Goal: Transaction & Acquisition: Download file/media

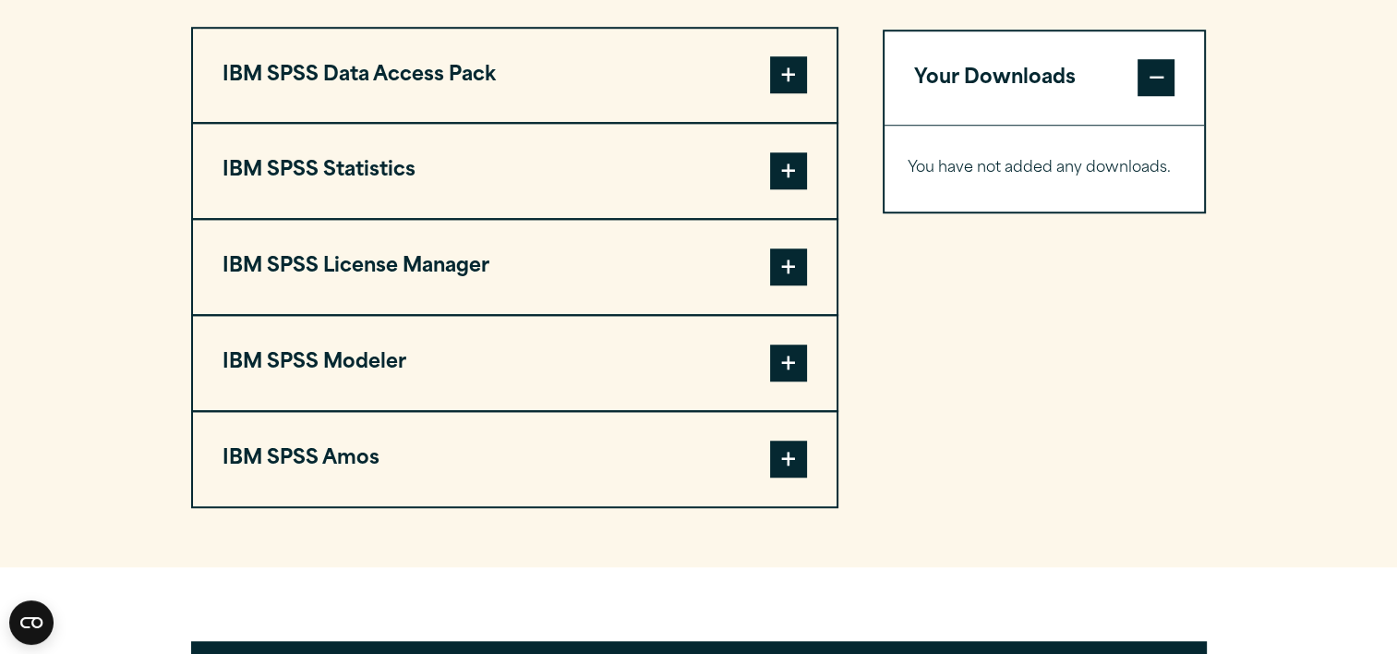
scroll to position [1459, 0]
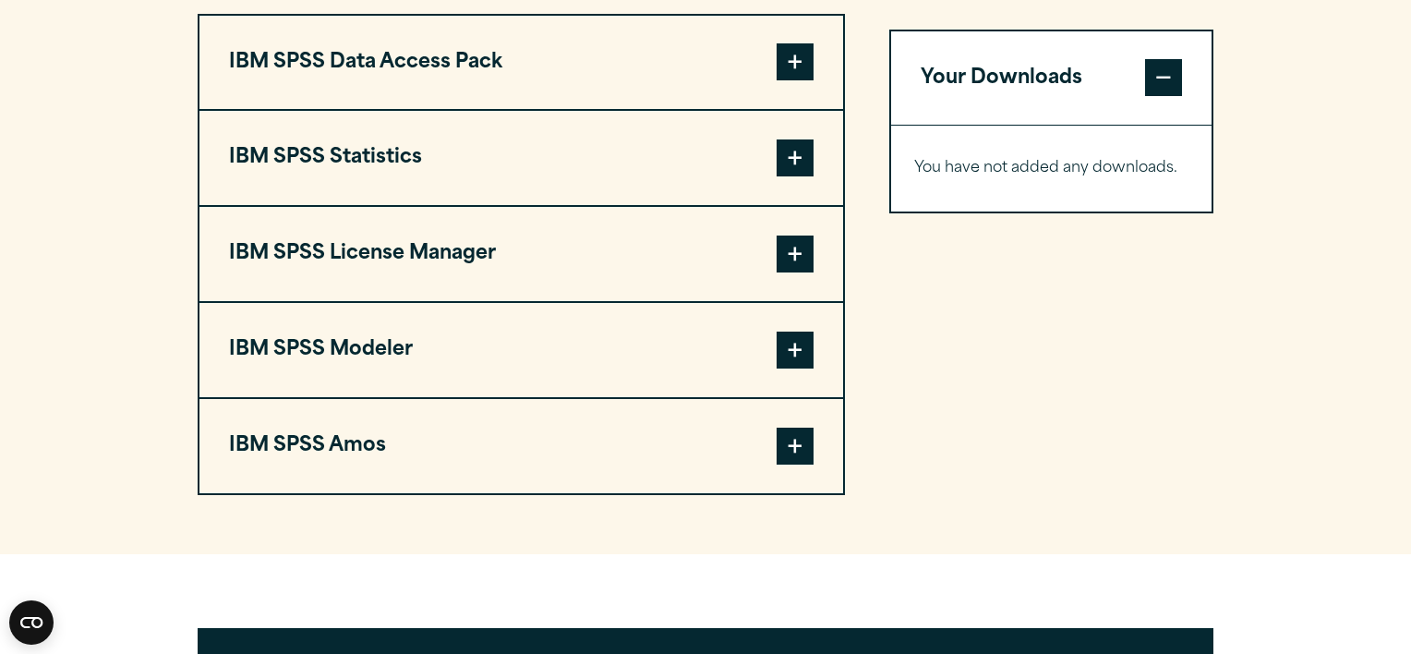
click at [0, 0] on h1 "SPSS Newsletter" at bounding box center [0, 0] width 0 height 0
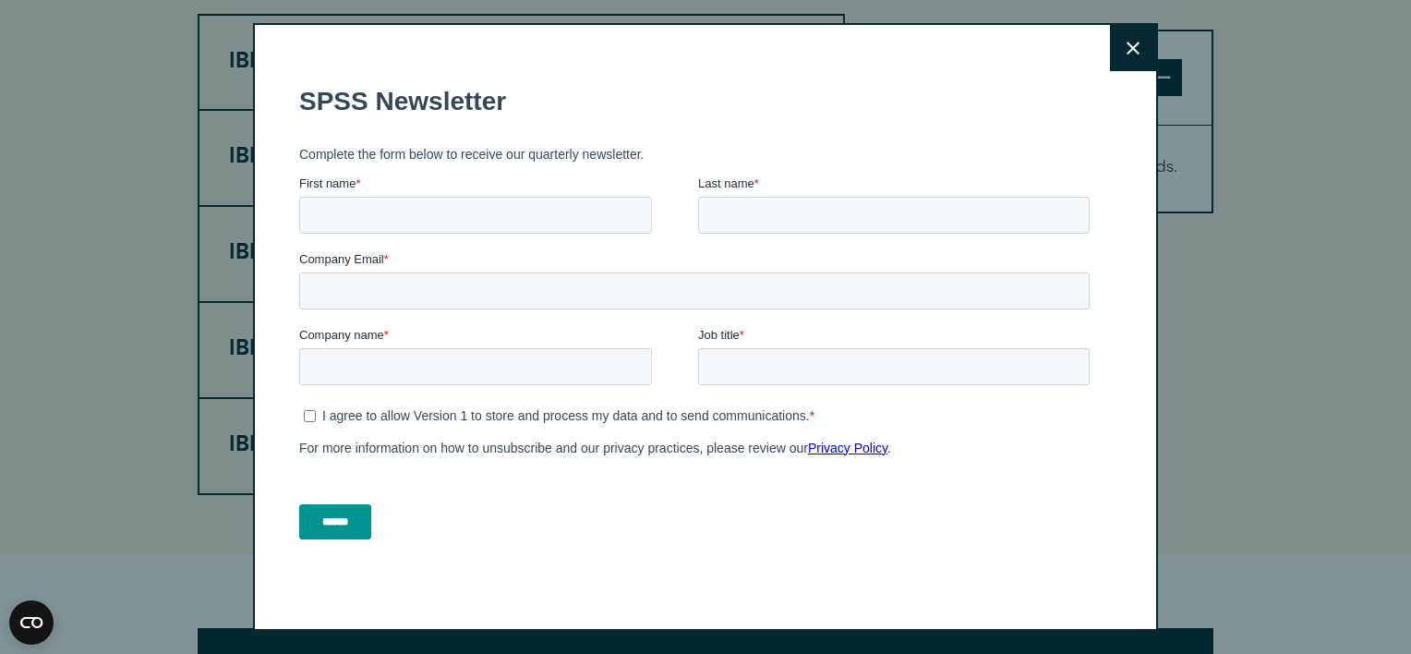
click at [1110, 60] on button "Close" at bounding box center [1133, 48] width 46 height 46
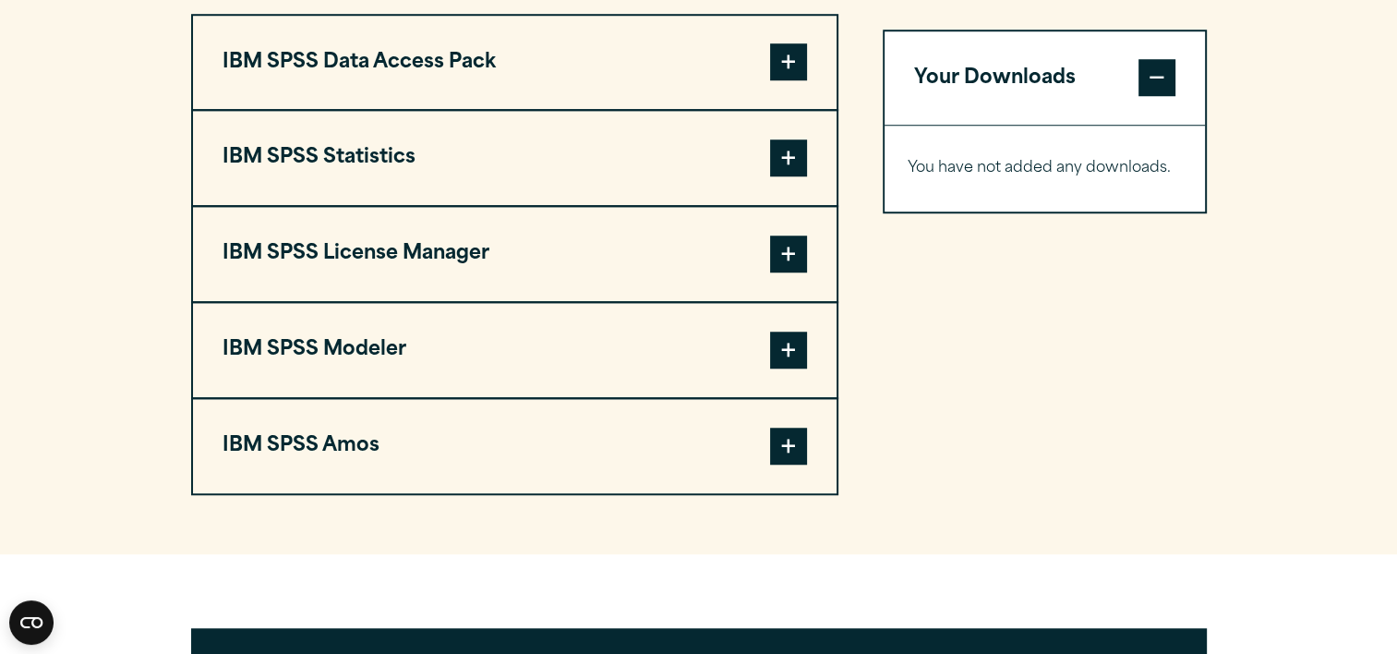
drag, startPoint x: 1112, startPoint y: 45, endPoint x: 757, endPoint y: 174, distance: 377.2
click at [367, 187] on button "IBM SPSS Statistics" at bounding box center [515, 158] width 644 height 94
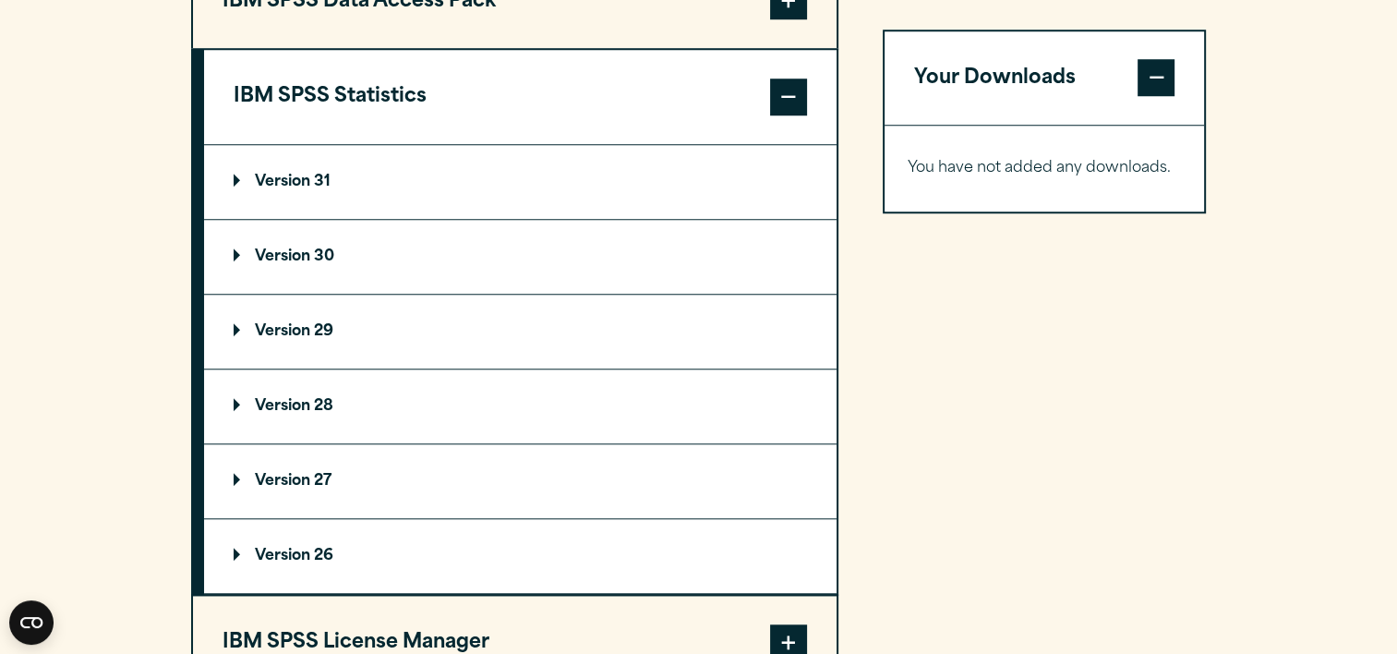
scroll to position [1505, 0]
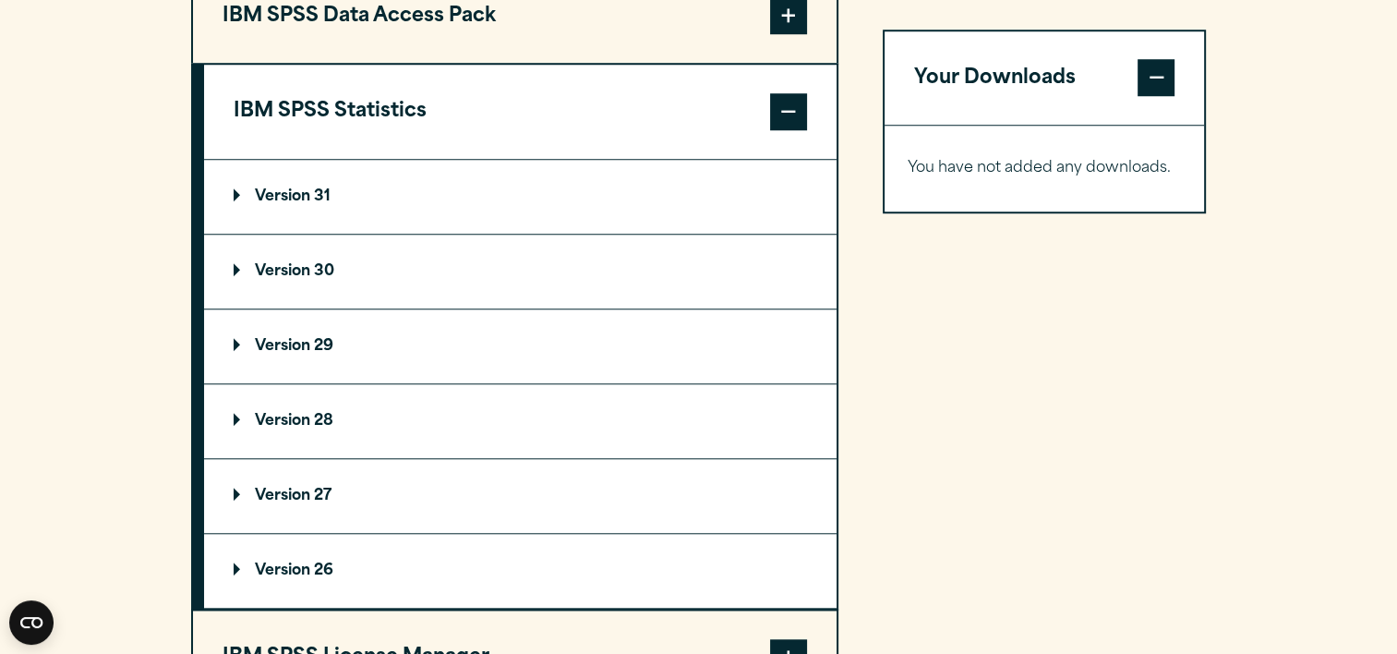
click at [263, 204] on p "Version 31" at bounding box center [282, 196] width 97 height 15
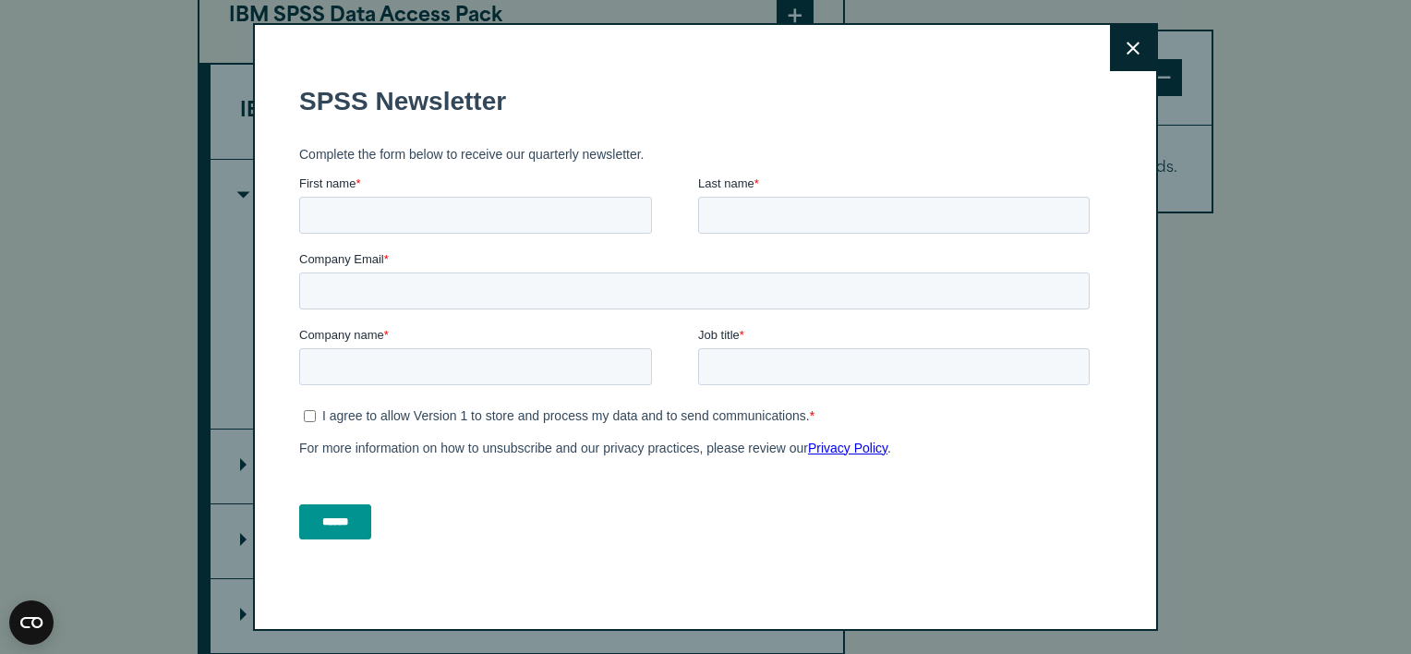
click at [1110, 51] on button "Close" at bounding box center [1133, 48] width 46 height 46
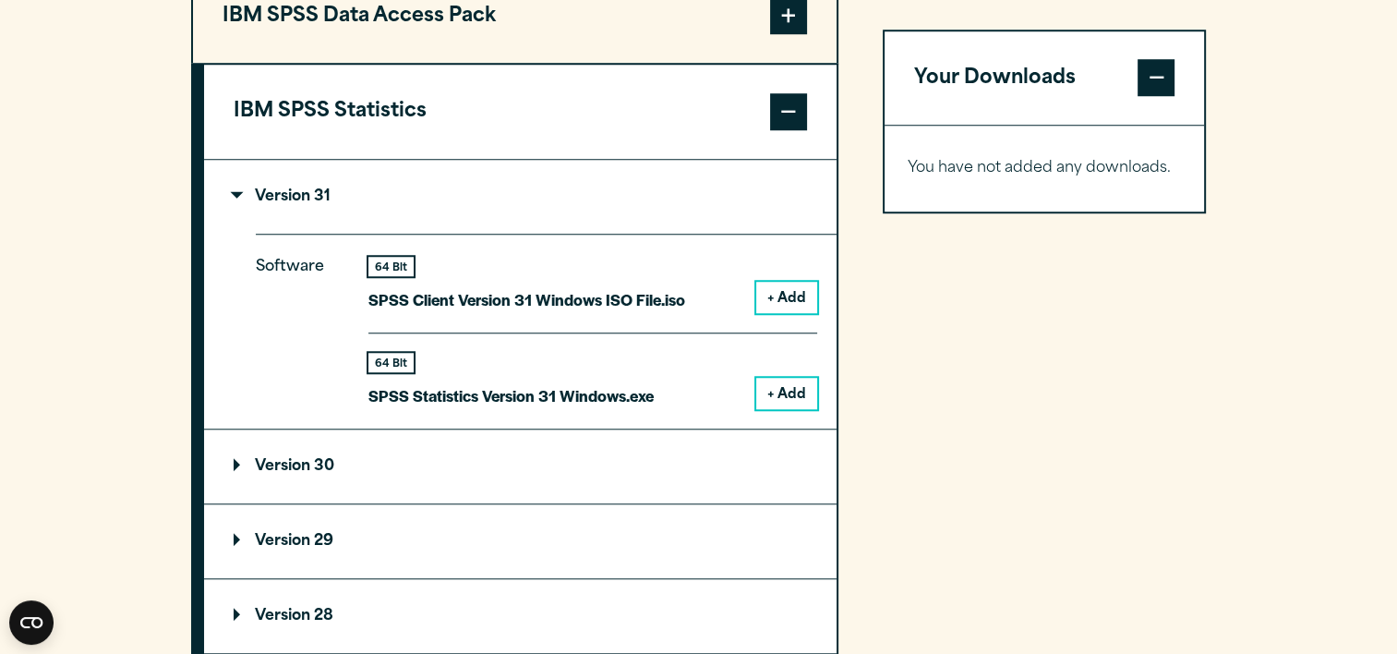
click at [782, 409] on button "+ Add" at bounding box center [786, 393] width 61 height 31
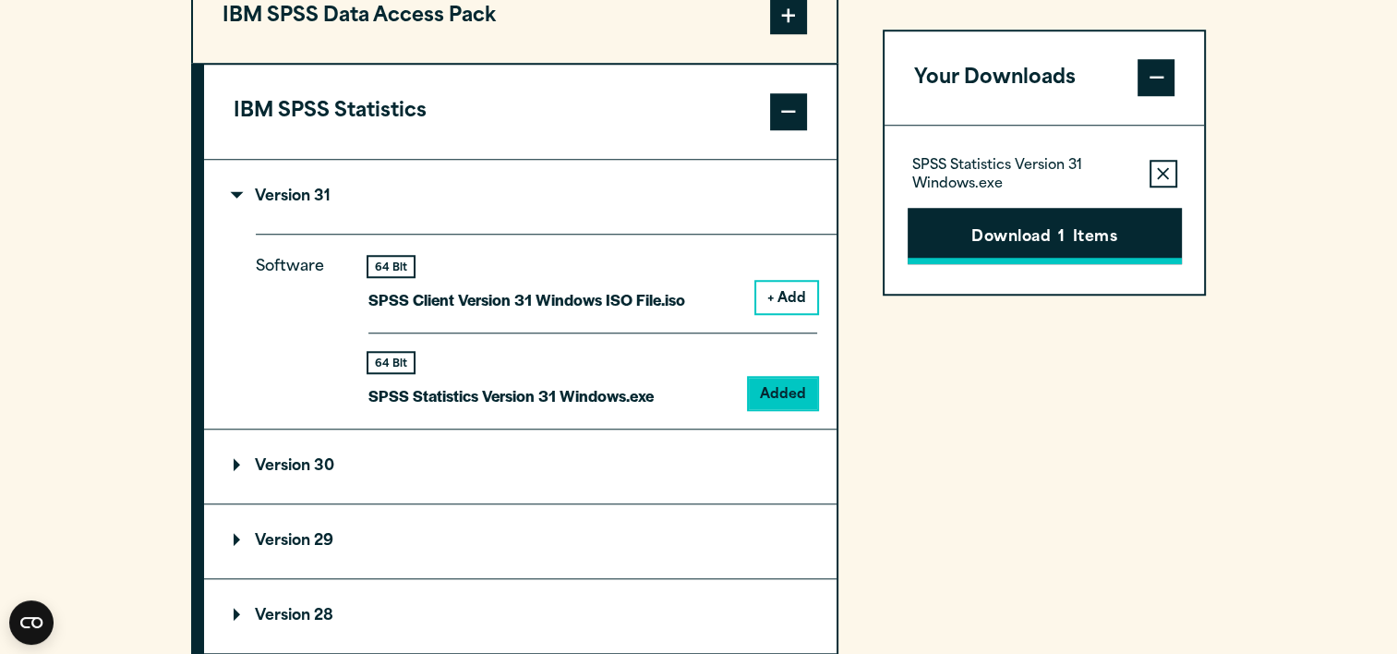
click at [973, 221] on button "Download 1 Items" at bounding box center [1045, 236] width 274 height 57
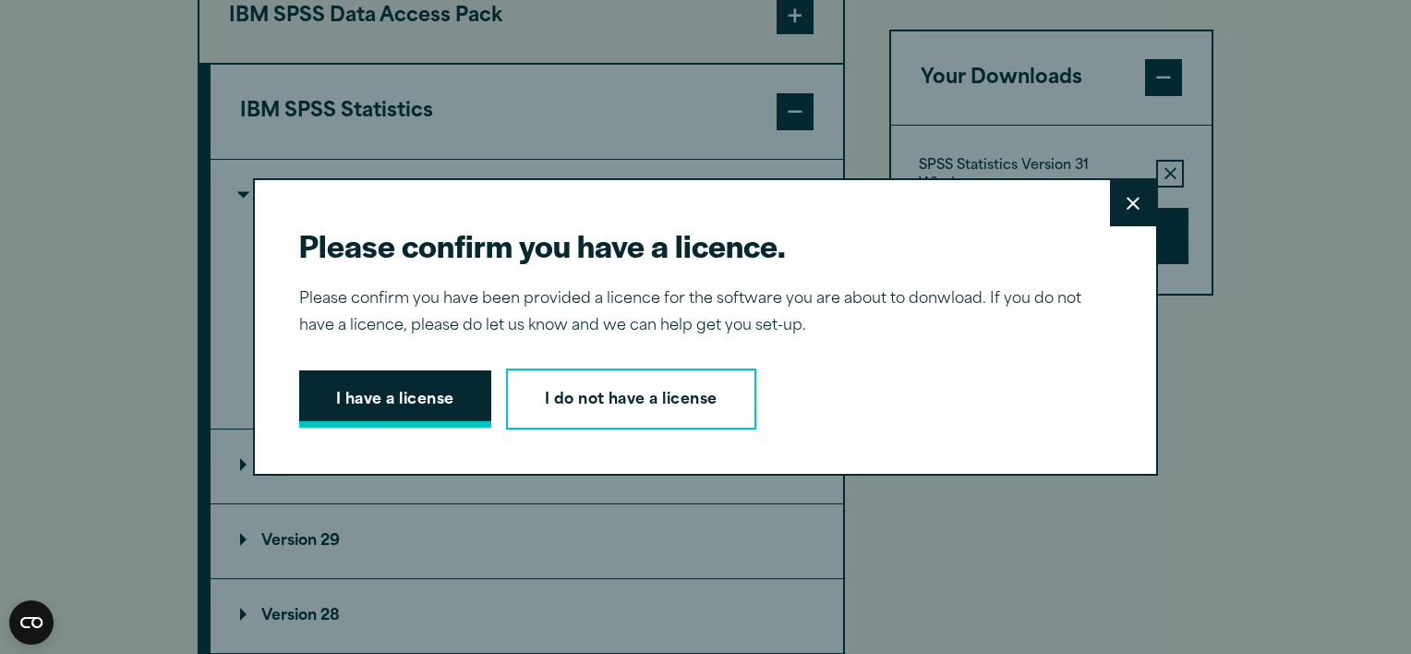
click at [337, 386] on button "I have a license" at bounding box center [395, 398] width 192 height 57
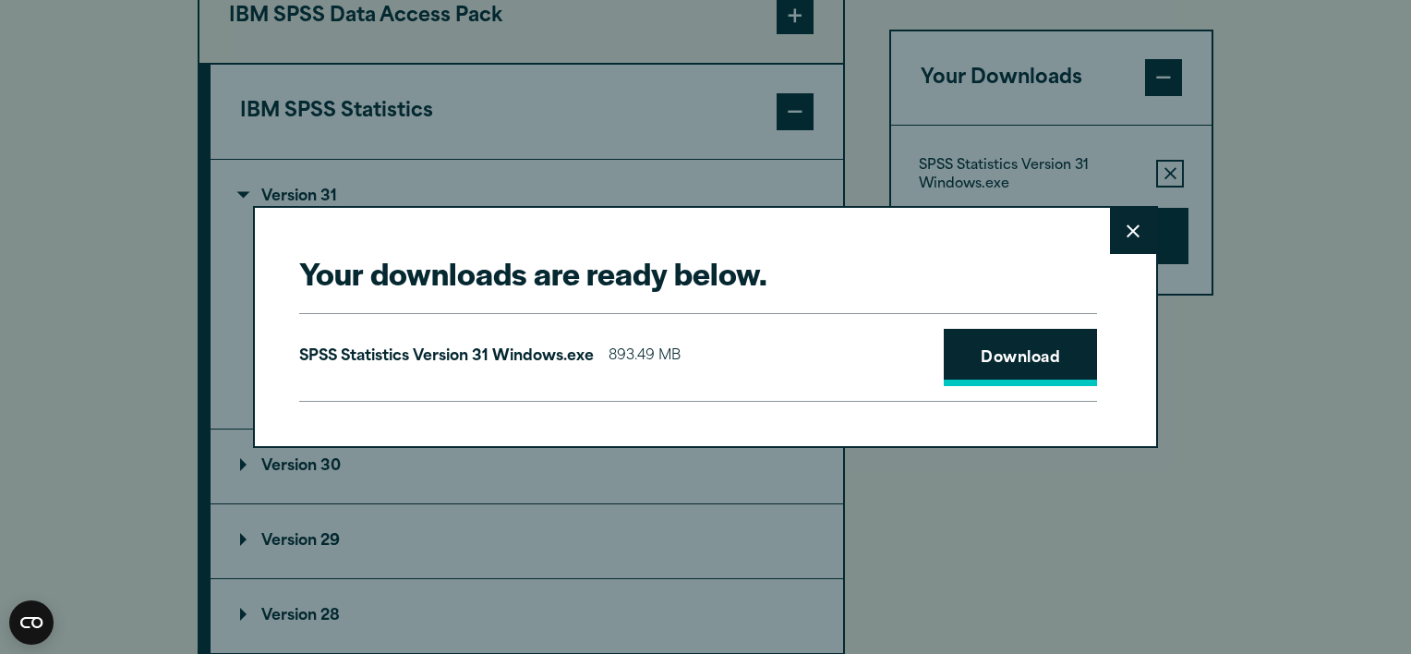
click at [1014, 357] on link "Download" at bounding box center [1020, 357] width 153 height 57
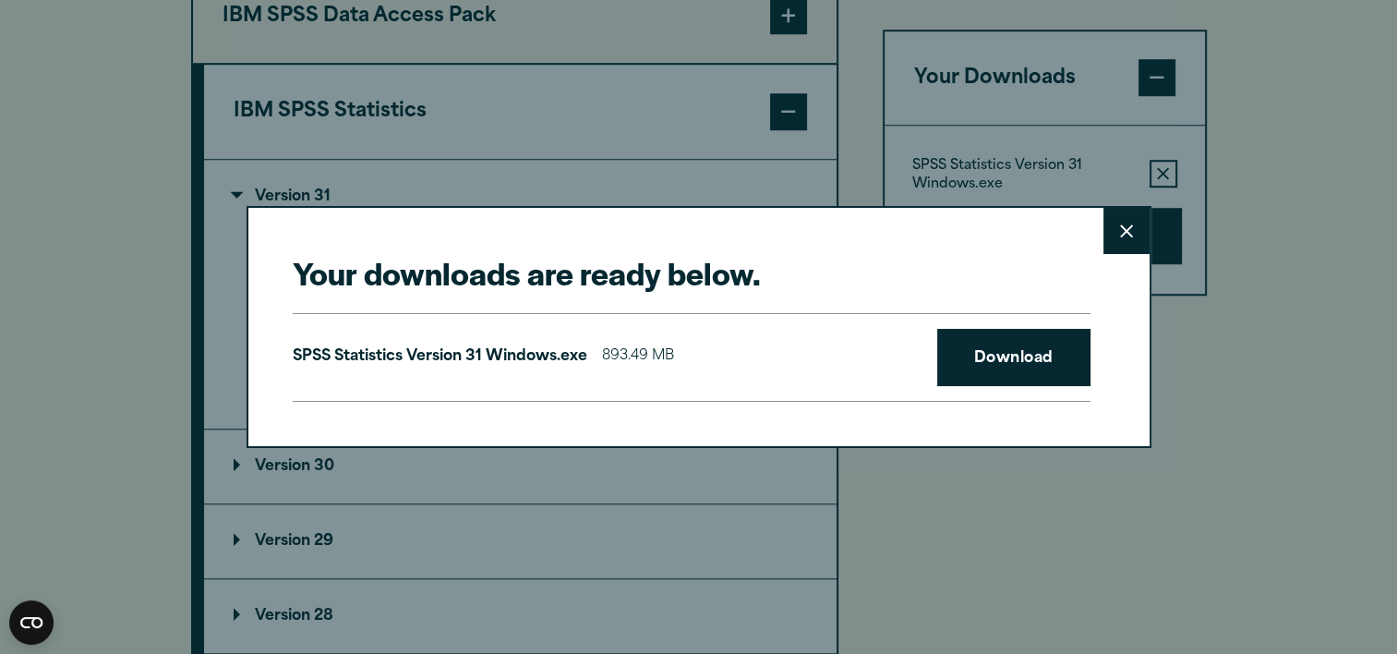
click at [1153, 228] on div "Your downloads are ready below. Close SPSS Statistics Version 31 Windows.exe 89…" at bounding box center [698, 327] width 1397 height 654
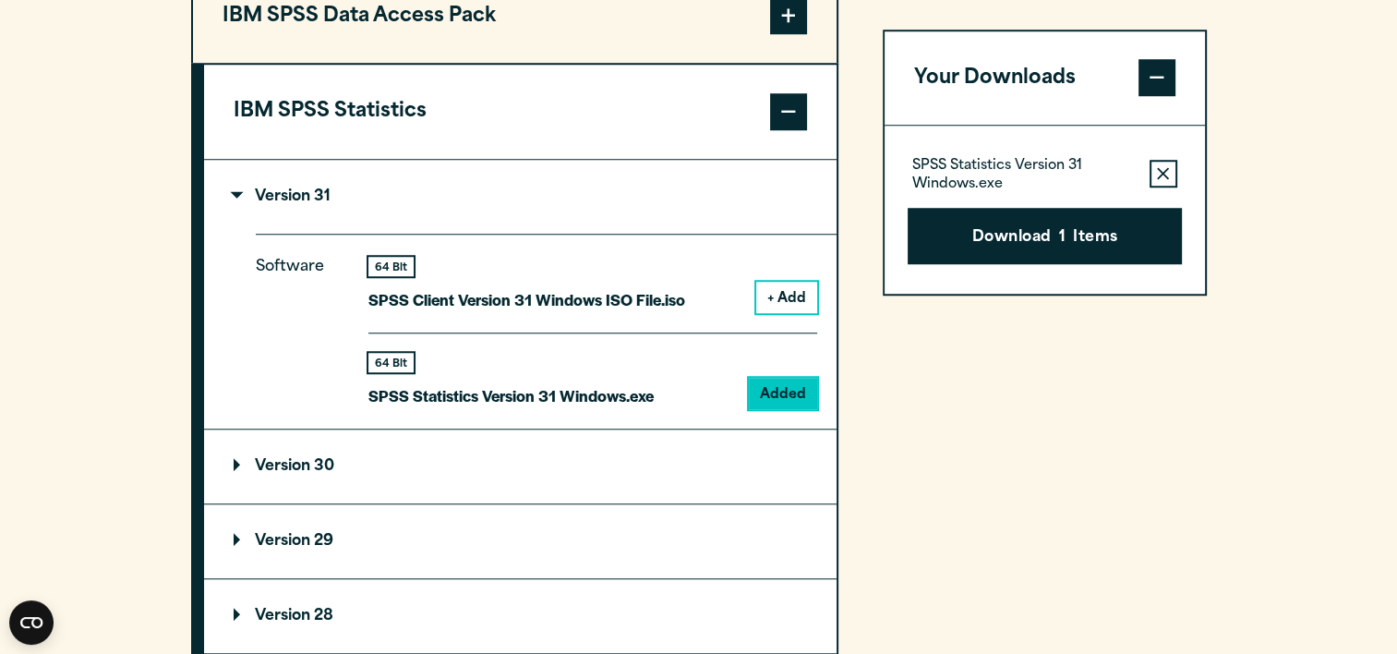
click at [1142, 226] on div "Your downloads are ready below. Close SPSS Statistics Version 31 Windows.exe 89…" at bounding box center [698, 327] width 1397 height 654
drag, startPoint x: 1142, startPoint y: 226, endPoint x: 1282, endPoint y: 321, distance: 169.6
click at [1282, 321] on article "Software Downloads – [GEOGRAPHIC_DATA] Welcome to our IBM SPSS [GEOGRAPHIC_DATA…" at bounding box center [698, 15] width 1397 height 2759
drag, startPoint x: 1282, startPoint y: 321, endPoint x: 1285, endPoint y: 403, distance: 81.3
click at [1285, 403] on section "Select your software downloads Use the table below to find and navigate to your…" at bounding box center [698, 388] width 1397 height 1528
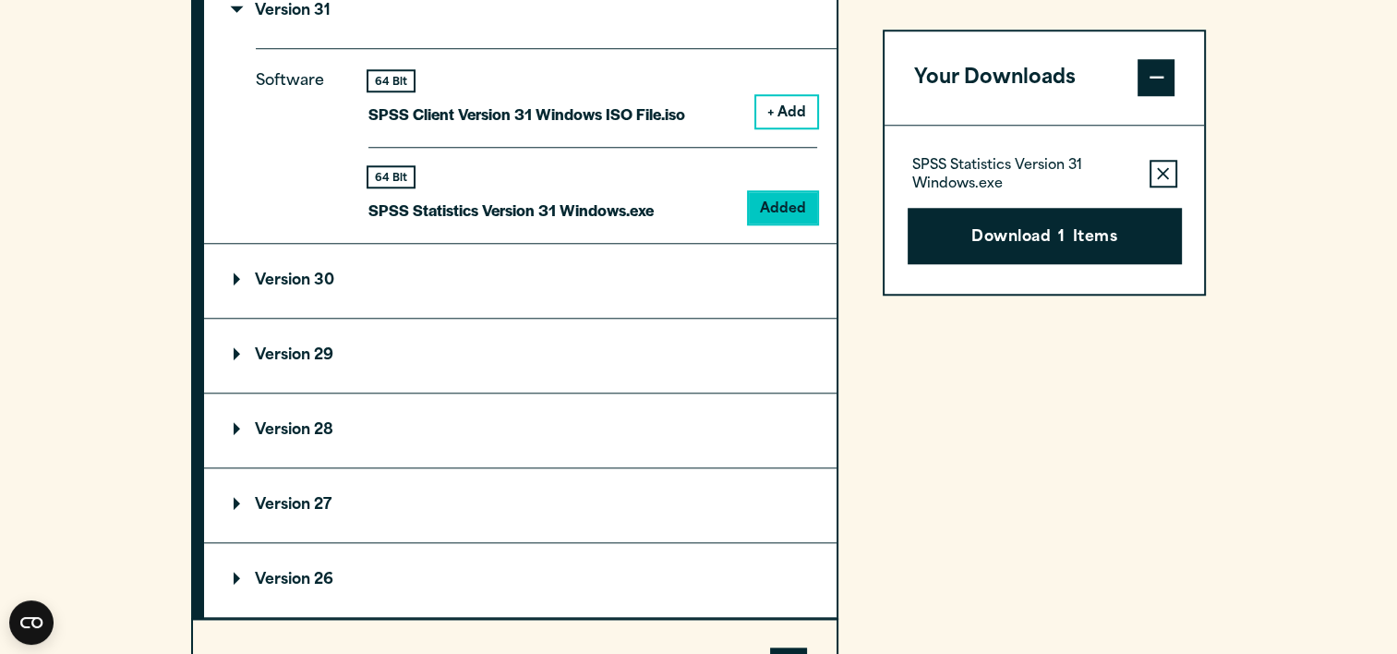
scroll to position [1858, 0]
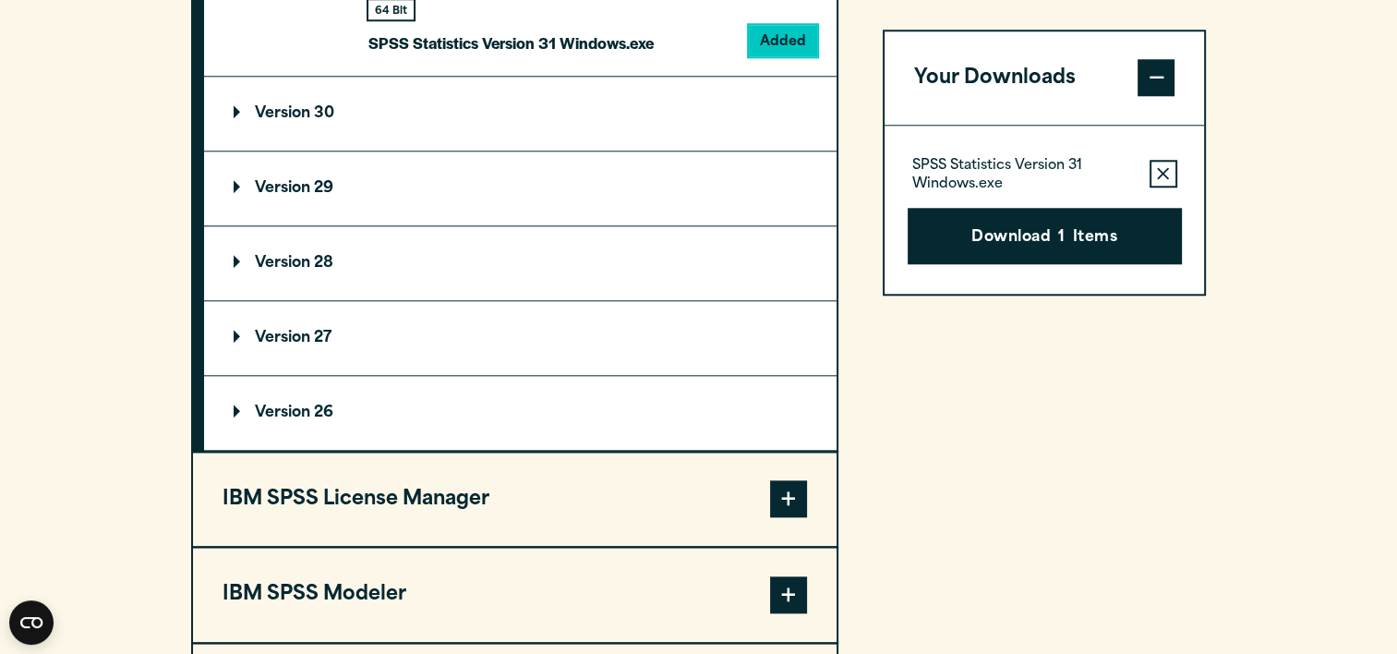
click at [251, 140] on summary "Version 30" at bounding box center [520, 114] width 633 height 74
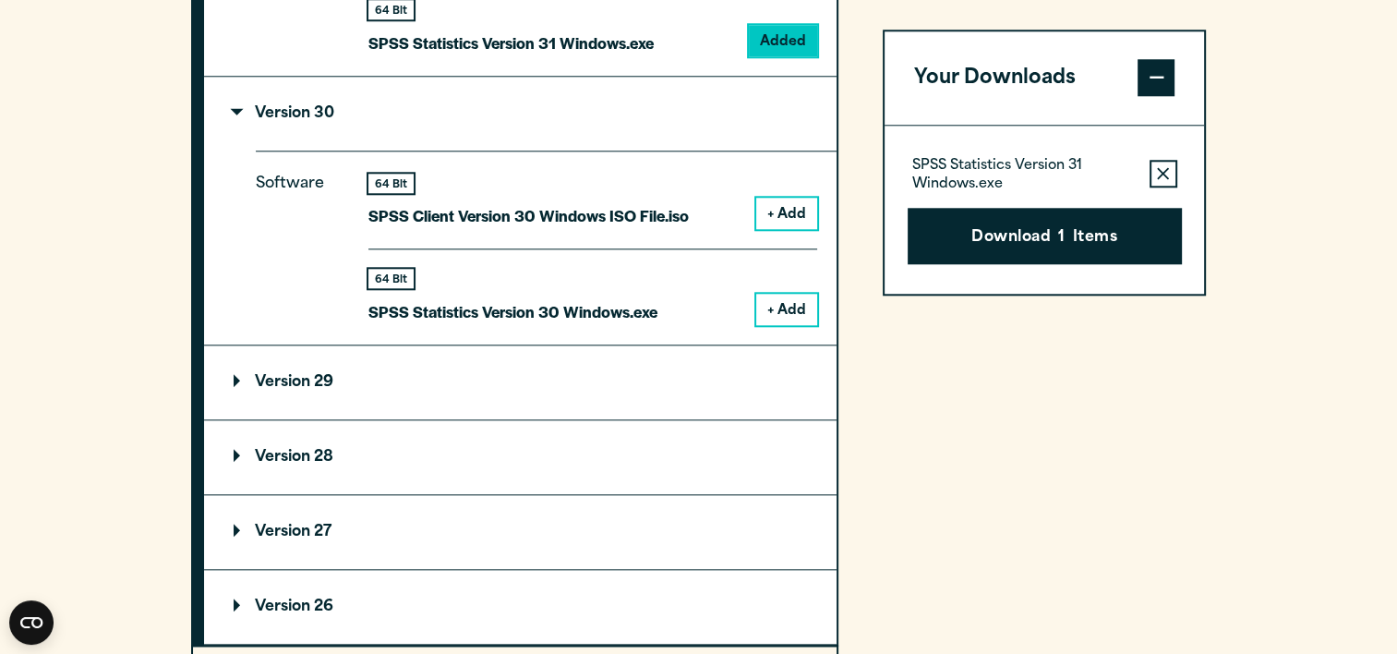
click at [777, 325] on button "+ Add" at bounding box center [786, 309] width 61 height 31
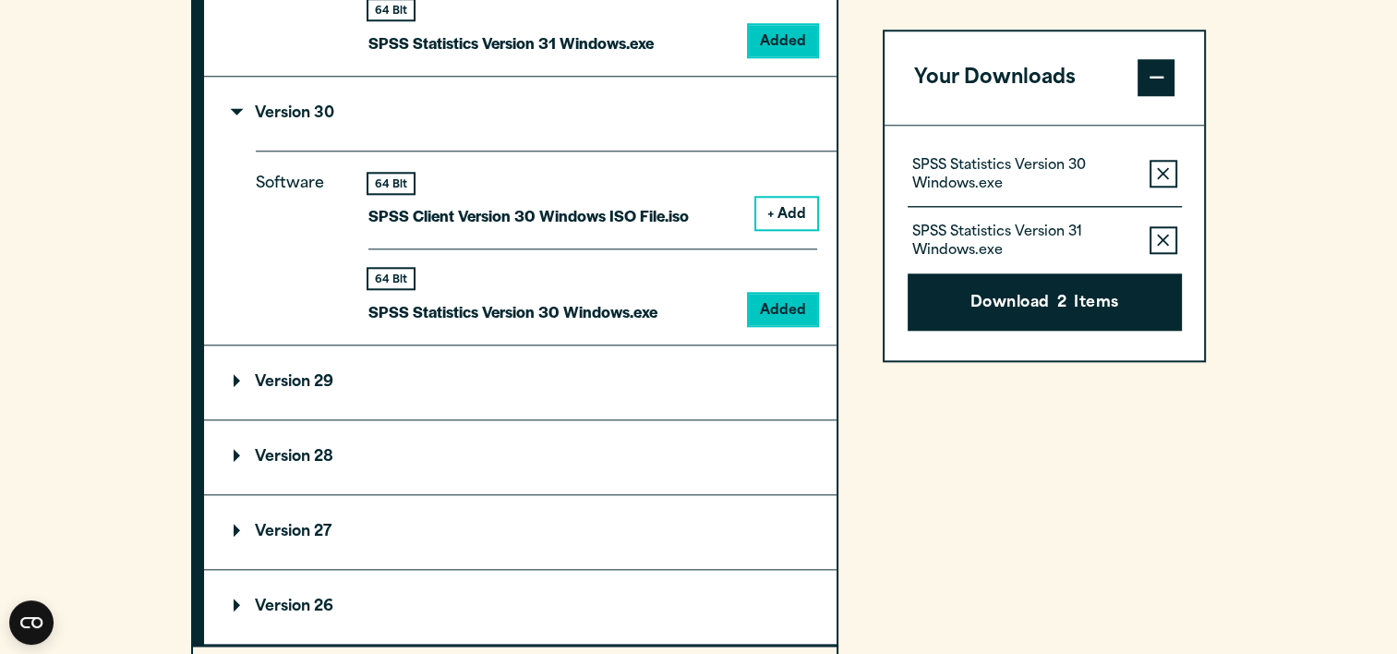
click at [1153, 239] on button "Remove this item from your software download list" at bounding box center [1164, 241] width 28 height 28
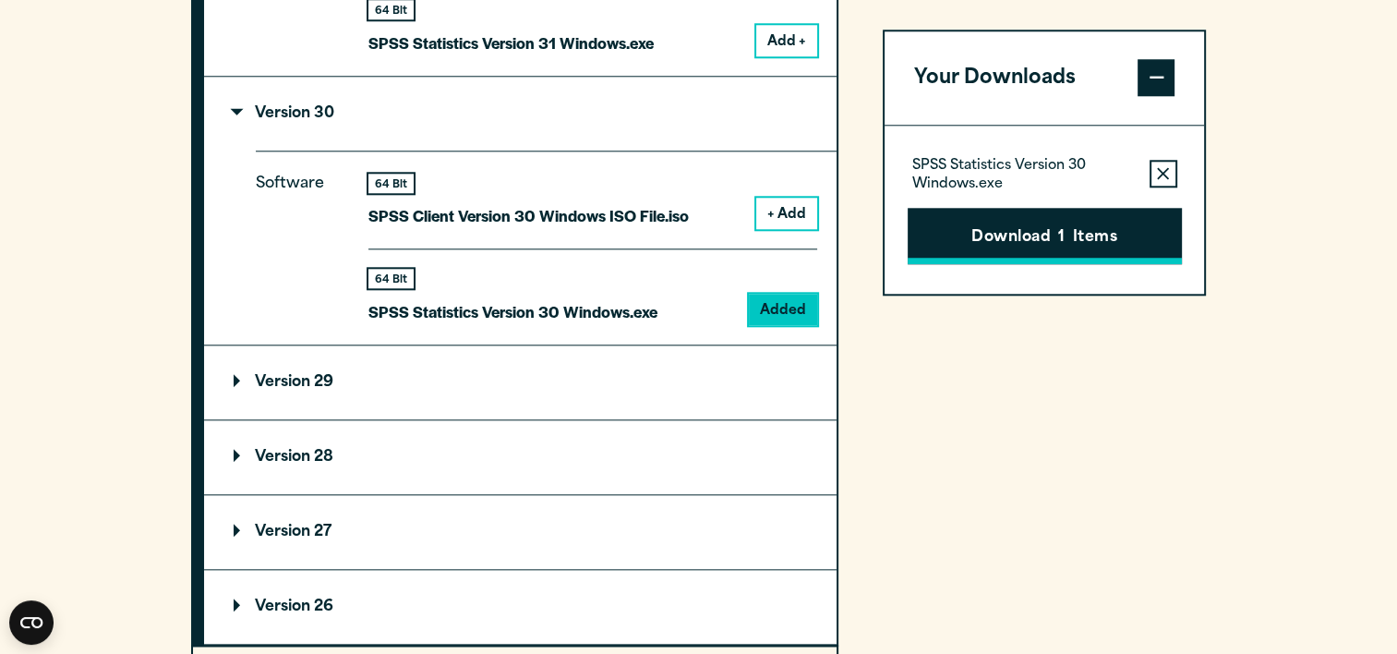
click at [1071, 230] on button "Download 1 Items" at bounding box center [1045, 236] width 274 height 57
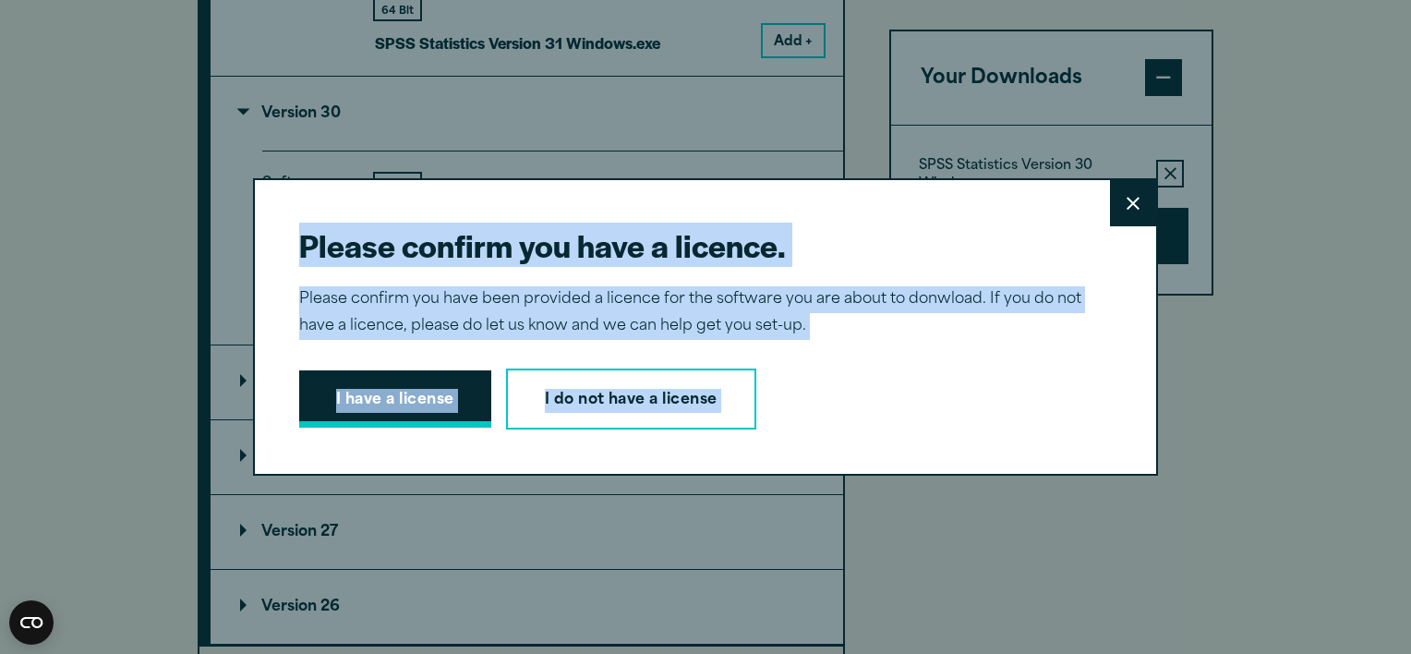
click at [416, 388] on button "I have a license" at bounding box center [395, 398] width 192 height 57
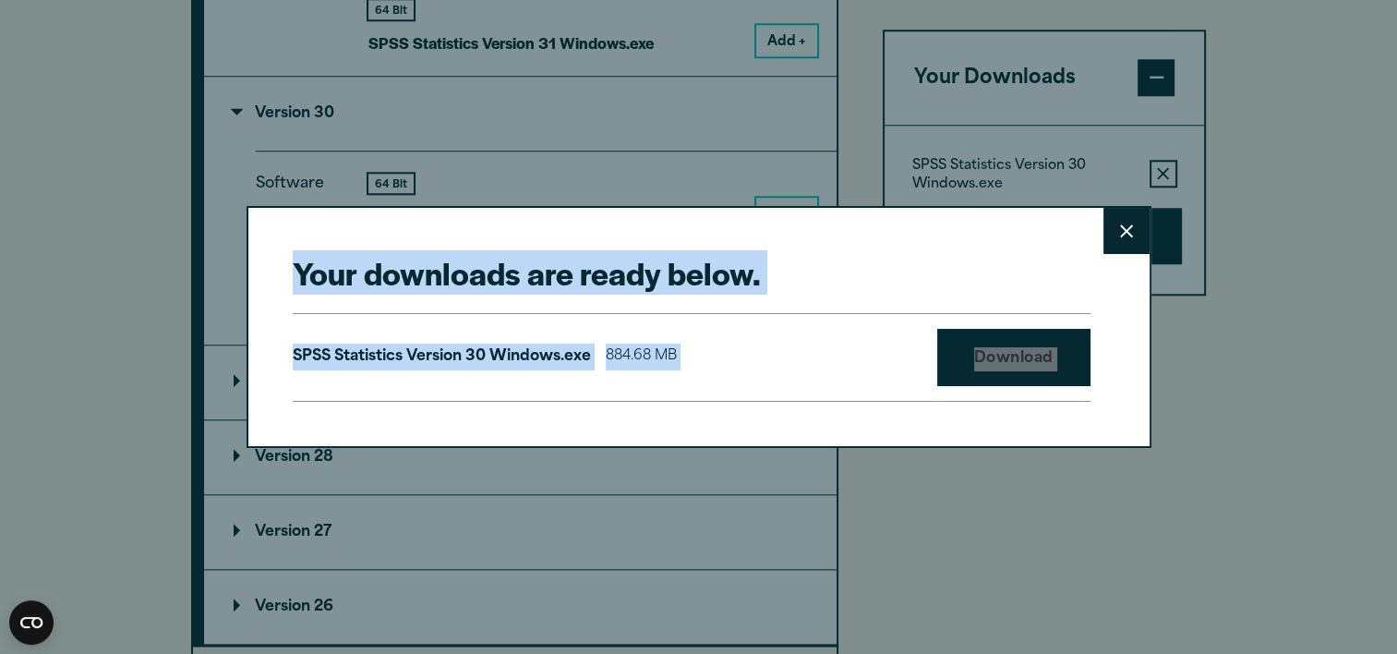
click at [763, 248] on div "Your downloads are ready below. Close SPSS Statistics Version 30 Windows.exe 88…" at bounding box center [699, 326] width 905 height 241
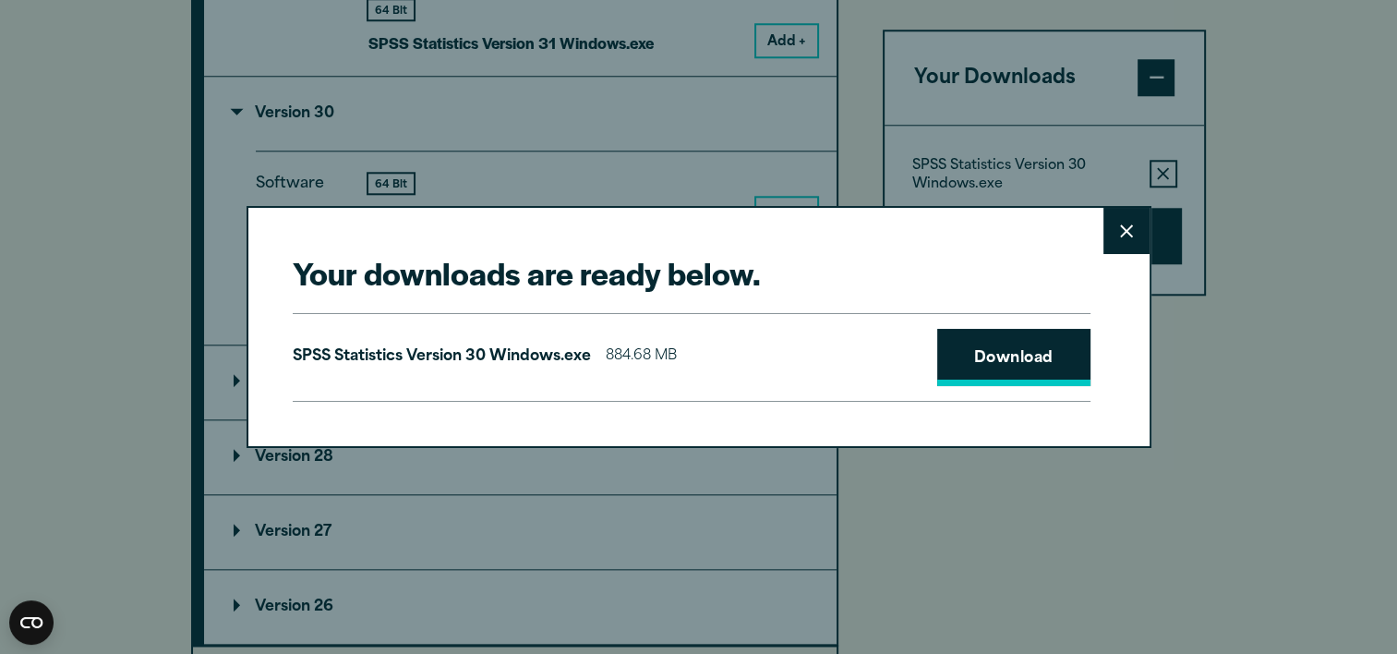
click at [1008, 364] on link "Download" at bounding box center [1013, 357] width 153 height 57
click at [1016, 356] on link "Download" at bounding box center [1013, 357] width 153 height 57
click at [1042, 338] on link "Download" at bounding box center [1013, 357] width 153 height 57
click at [1136, 242] on button "Close" at bounding box center [1127, 231] width 46 height 46
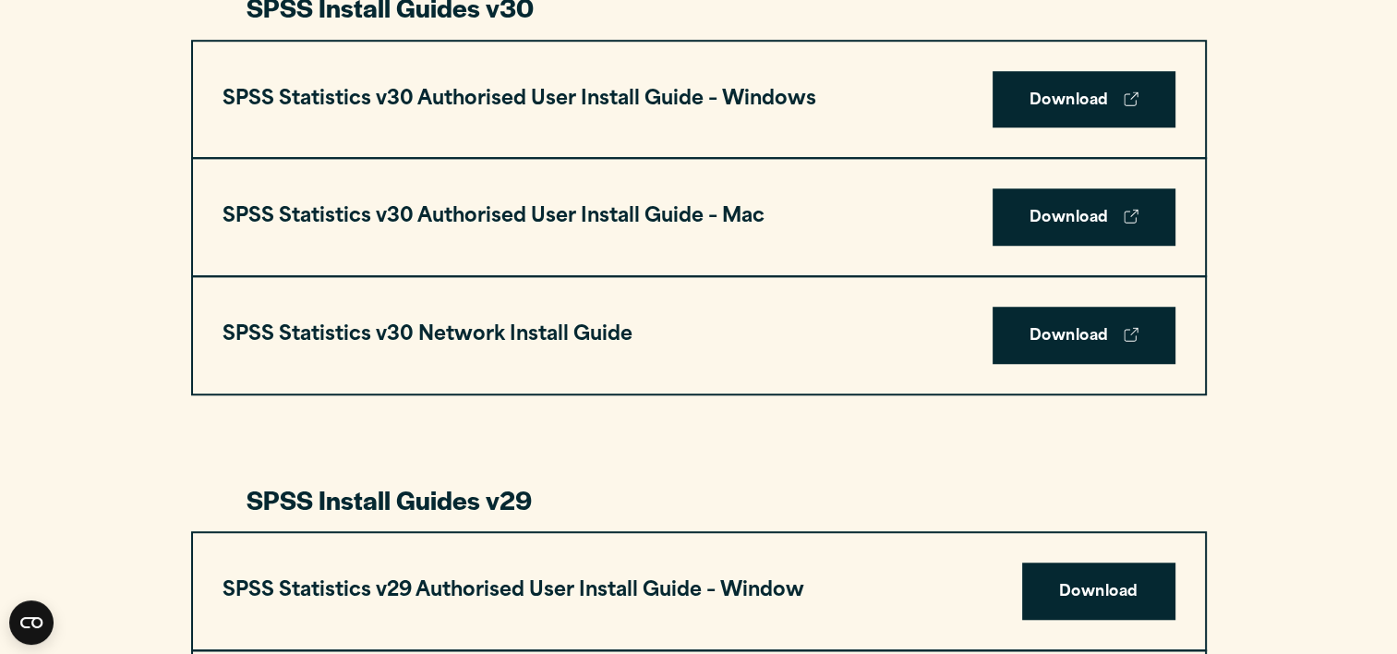
scroll to position [1311, 0]
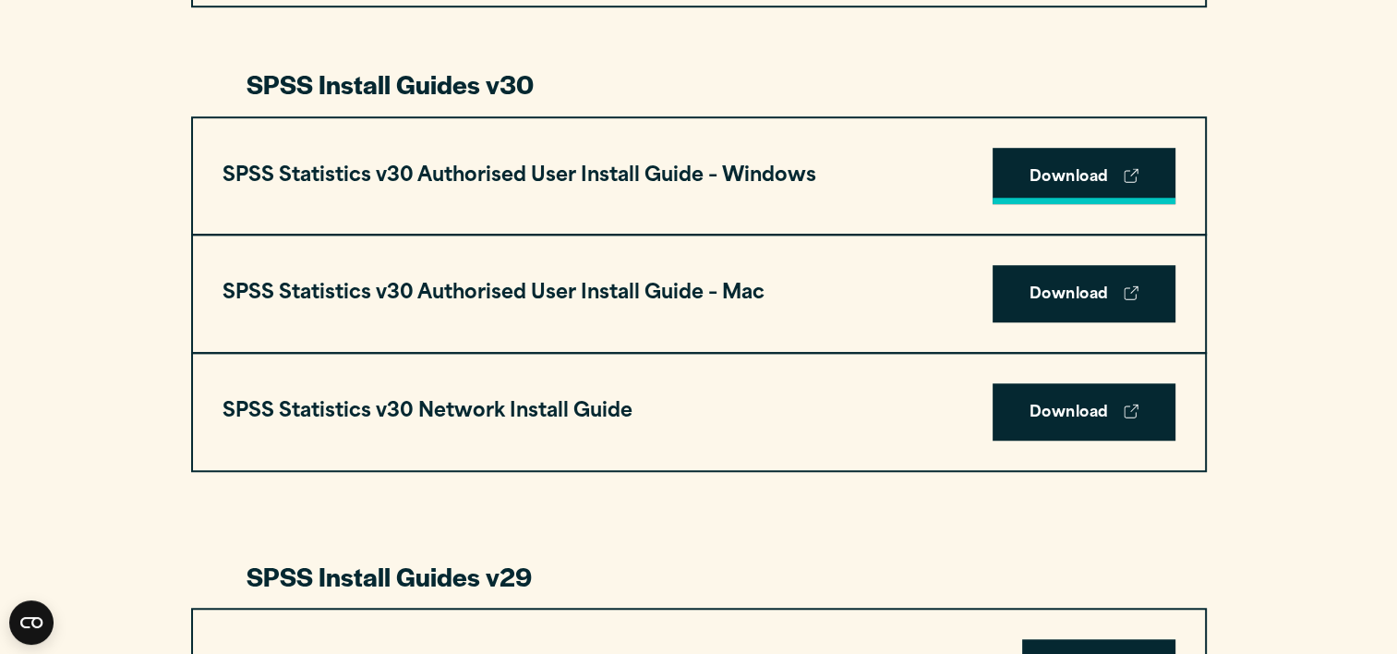
click at [1038, 159] on link "Download" at bounding box center [1084, 176] width 183 height 57
